Goal: Register for event/course

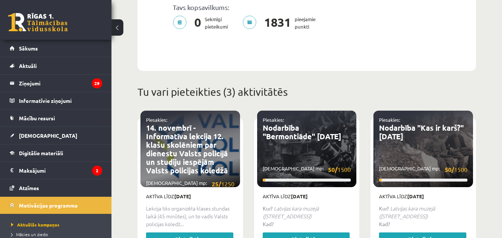
scroll to position [268, 0]
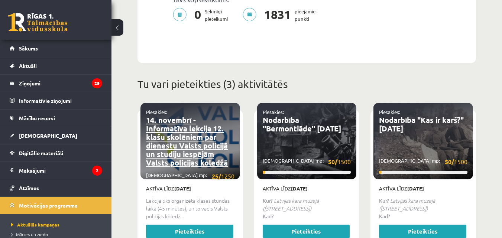
click at [203, 135] on link "14. novembrī - Informatīva lekcija 12. klašu skolēniem par dienestu Valsts poli…" at bounding box center [187, 141] width 82 height 52
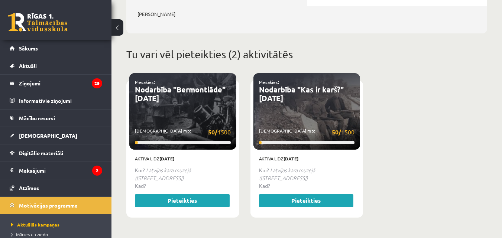
scroll to position [28, 0]
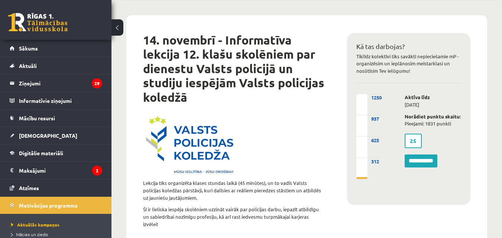
click at [418, 144] on label "25" at bounding box center [413, 141] width 17 height 15
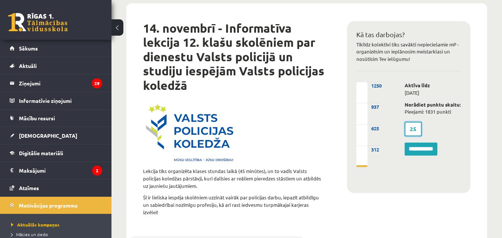
scroll to position [0, 0]
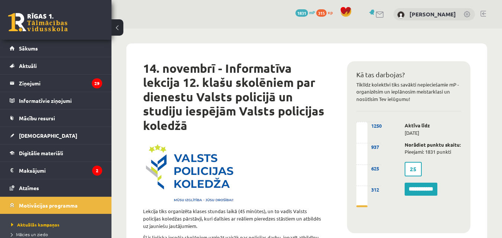
click at [293, 188] on div at bounding box center [234, 173] width 193 height 59
click at [416, 185] on input "**********" at bounding box center [421, 189] width 33 height 13
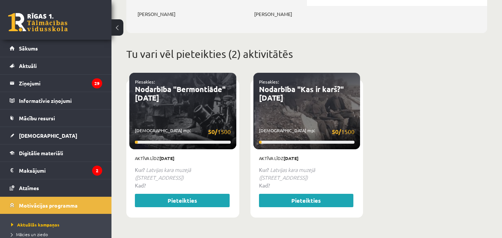
scroll to position [217, 0]
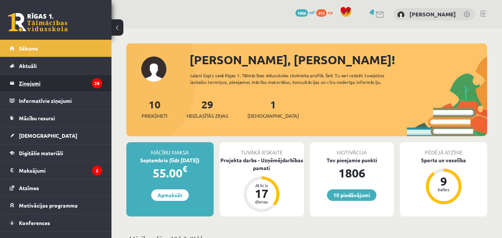
click at [65, 86] on legend "Ziņojumi 29" at bounding box center [60, 83] width 83 height 17
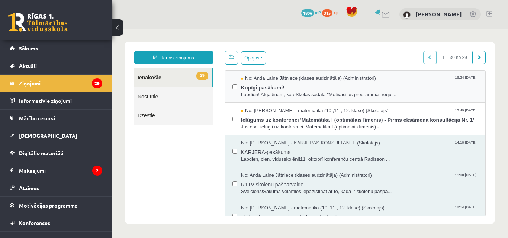
click at [296, 93] on span "Labdien! Atgādinām, ka eSkolas sadaļā "Motivācijas programma" regul..." at bounding box center [359, 94] width 237 height 7
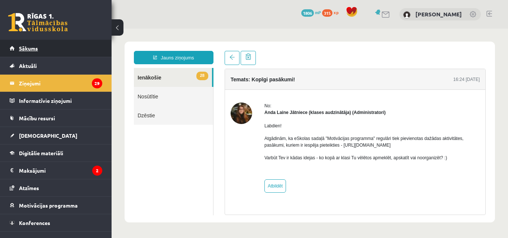
click at [64, 50] on link "Sākums" at bounding box center [56, 48] width 93 height 17
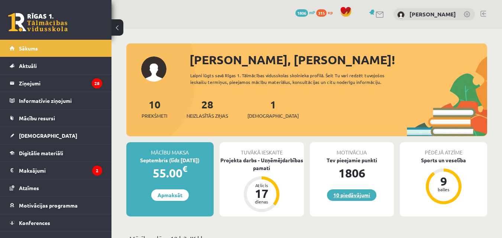
click at [344, 196] on link "10 piedāvājumi" at bounding box center [351, 196] width 49 height 12
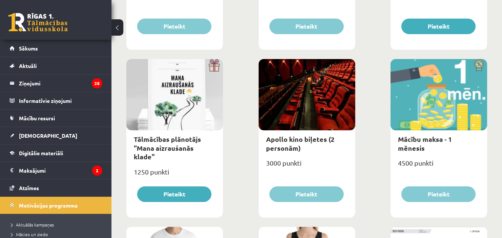
scroll to position [260, 0]
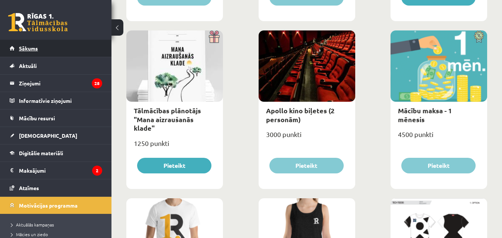
click at [49, 45] on link "Sākums" at bounding box center [56, 48] width 93 height 17
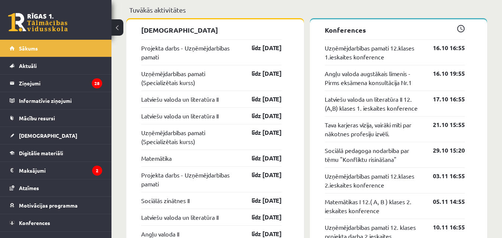
scroll to position [434, 0]
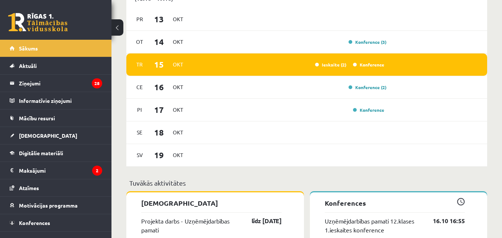
click at [366, 70] on div "Tr 15 Okt Ieskaite (2) Konference" at bounding box center [306, 65] width 361 height 23
click at [369, 68] on div "Konference" at bounding box center [368, 64] width 37 height 7
click at [371, 66] on link "Konference" at bounding box center [368, 65] width 31 height 6
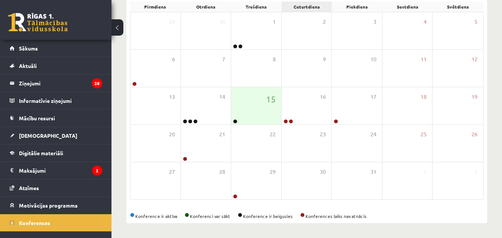
scroll to position [117, 0]
click at [276, 104] on span "15" at bounding box center [271, 99] width 10 height 13
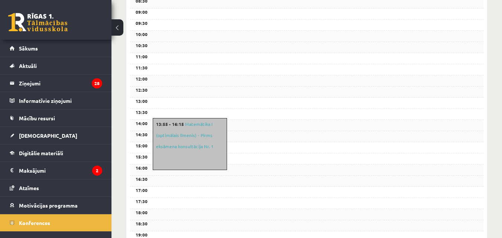
scroll to position [204, 0]
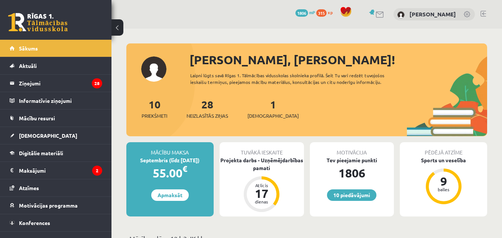
scroll to position [427, 0]
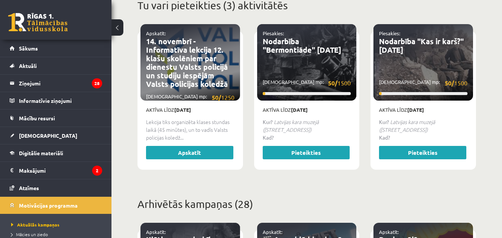
scroll to position [347, 0]
click at [182, 153] on link "Apskatīt" at bounding box center [189, 152] width 87 height 13
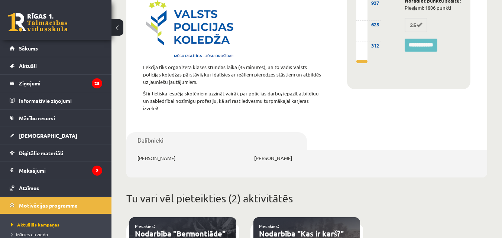
scroll to position [87, 0]
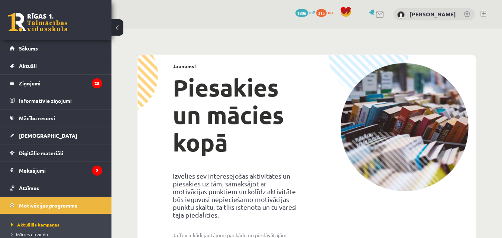
scroll to position [345, 0]
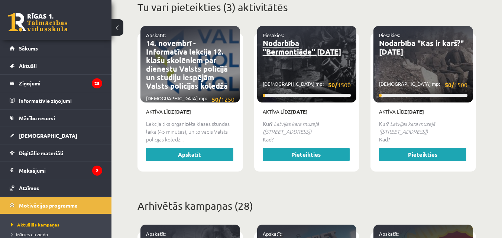
click at [279, 48] on link "Nodarbība "Bermontiāde" [DATE]" at bounding box center [302, 47] width 78 height 18
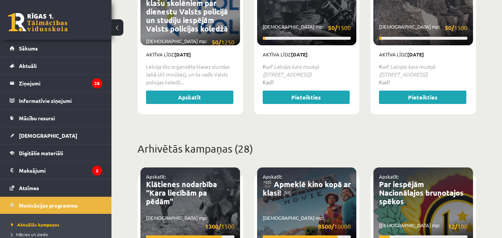
scroll to position [430, 0]
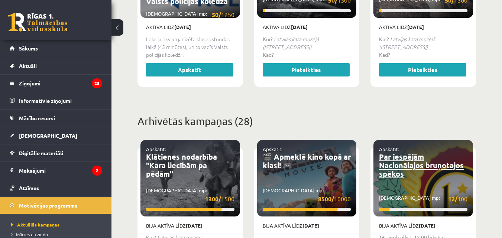
click at [395, 163] on link "Par iespējām Nacionālajos bruņotajos spēkos" at bounding box center [421, 165] width 85 height 27
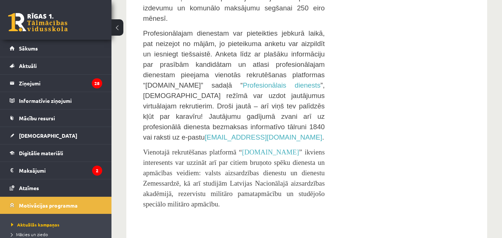
scroll to position [1128, 0]
